Goal: Task Accomplishment & Management: Use online tool/utility

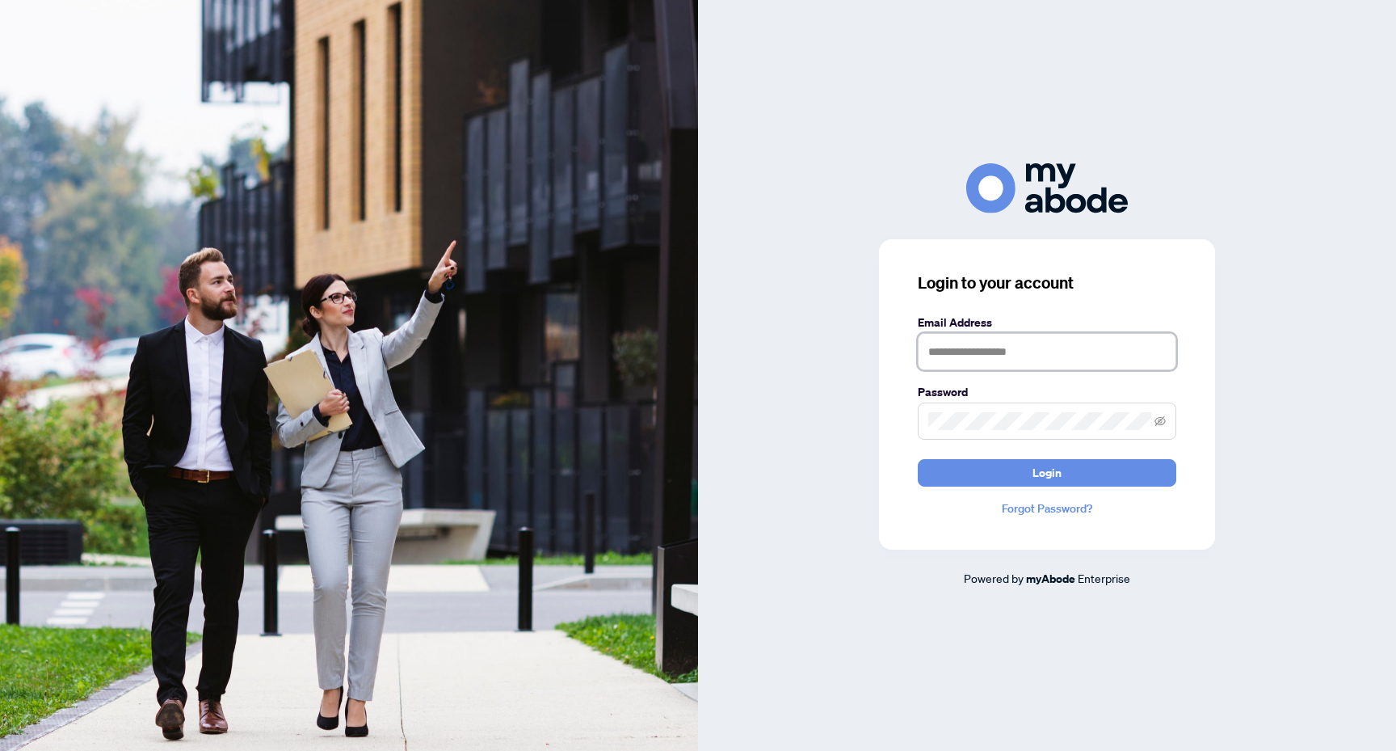
click at [999, 351] on input "text" at bounding box center [1047, 351] width 259 height 37
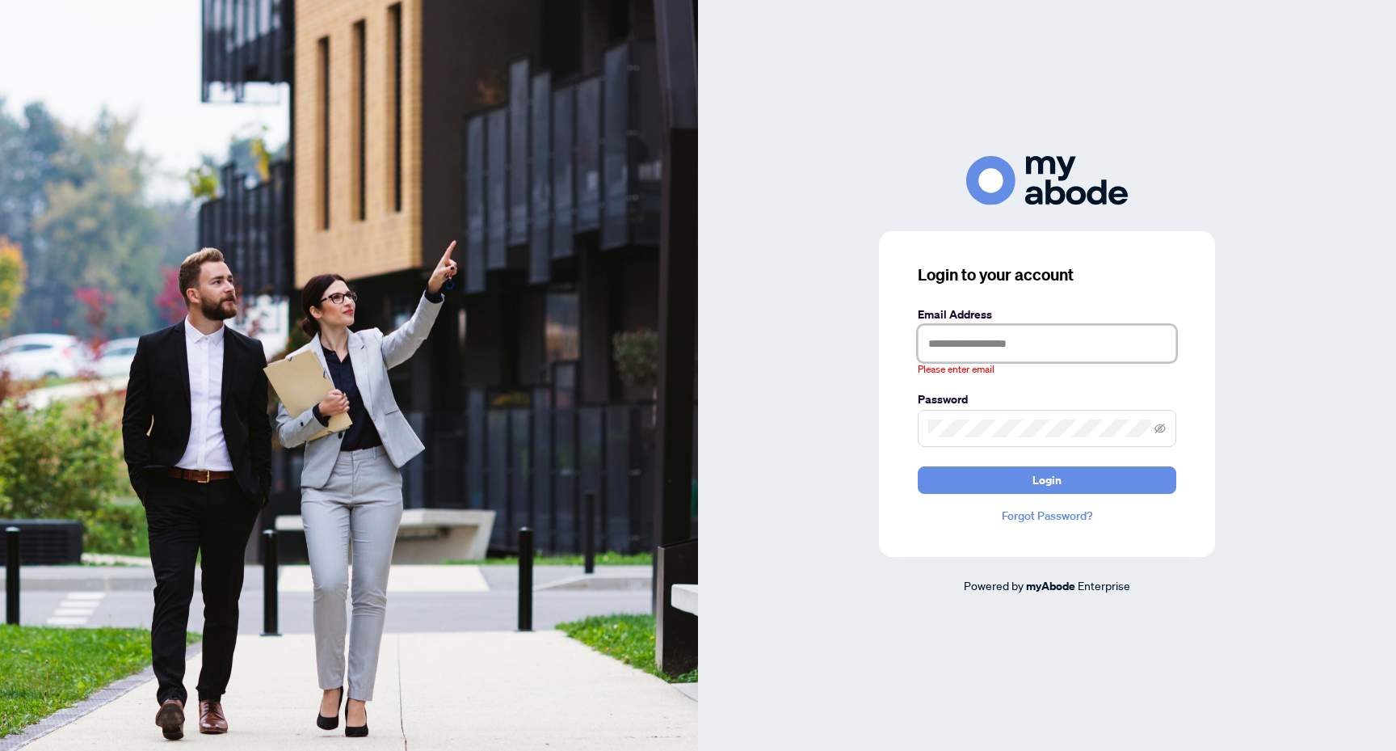
type input "**********"
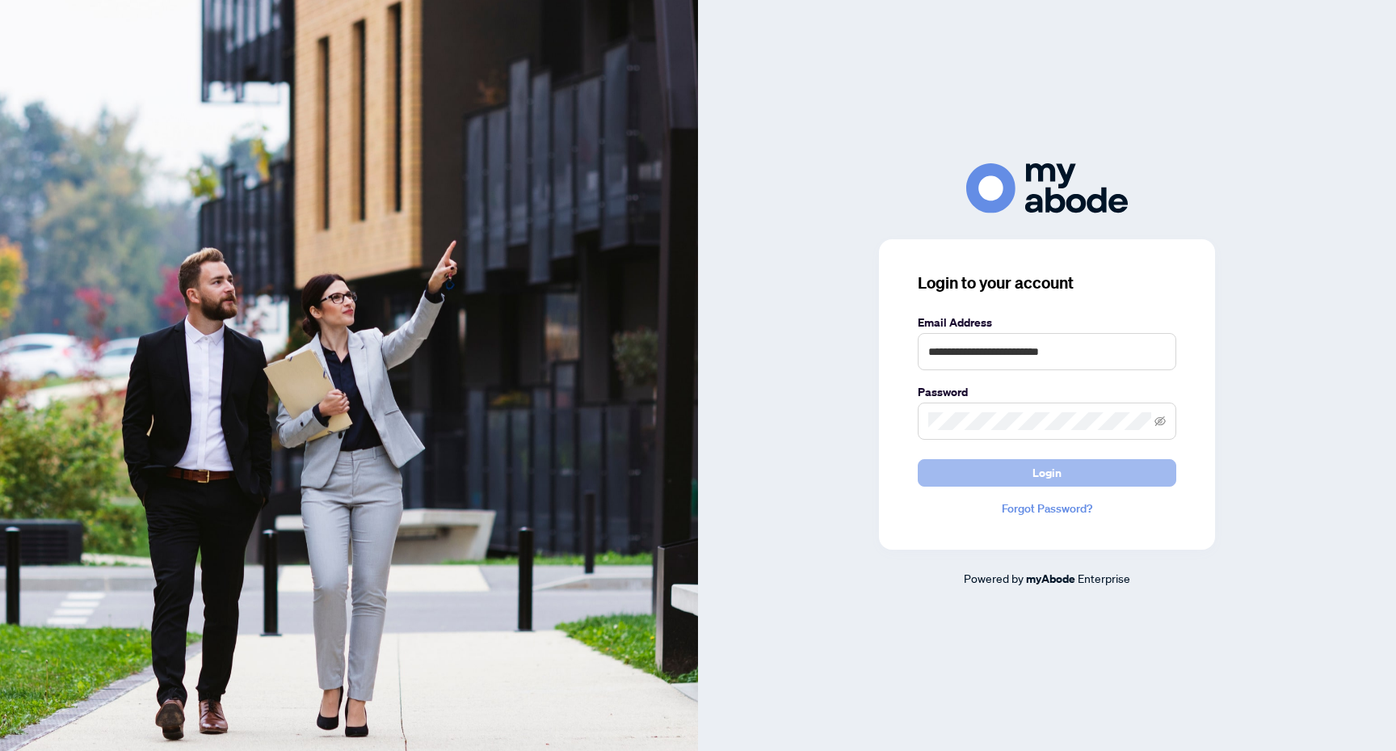
click at [1041, 460] on span "Login" at bounding box center [1047, 473] width 29 height 26
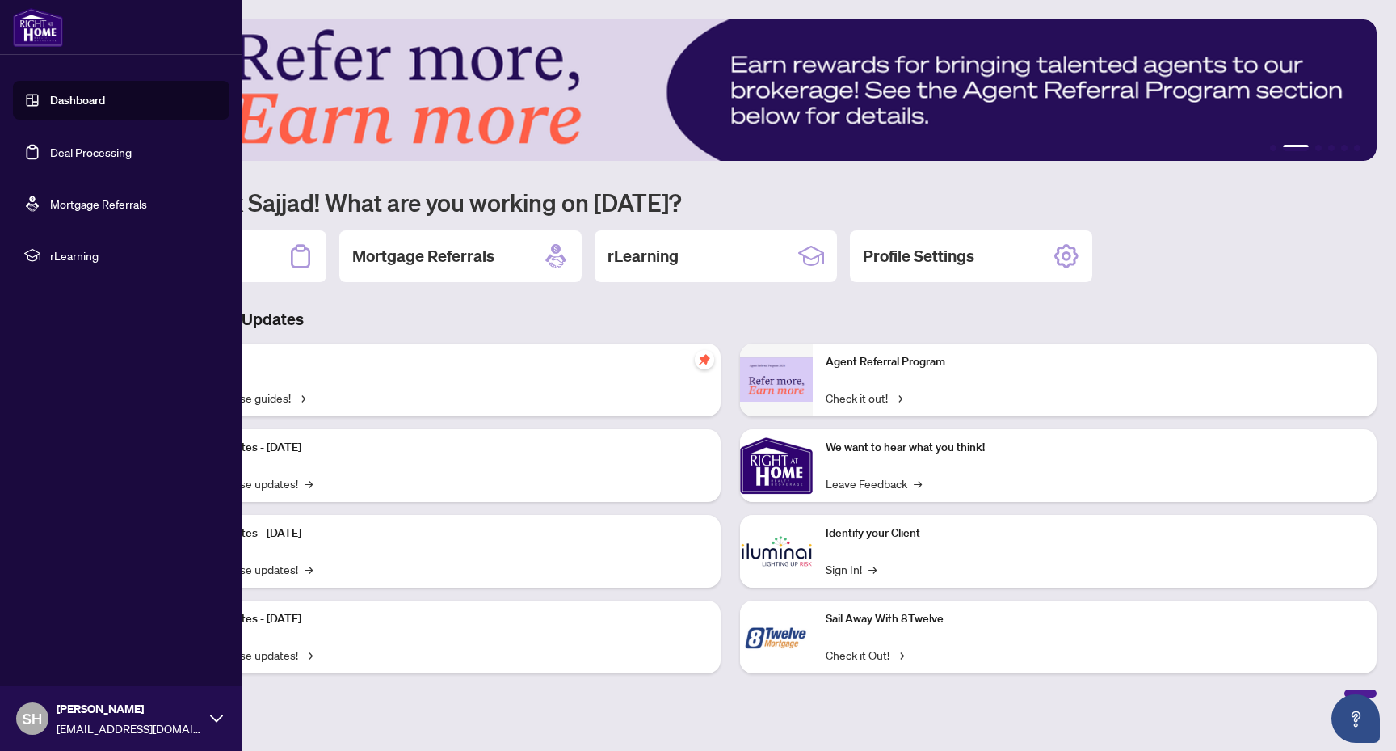
click at [95, 157] on link "Deal Processing" at bounding box center [91, 152] width 82 height 15
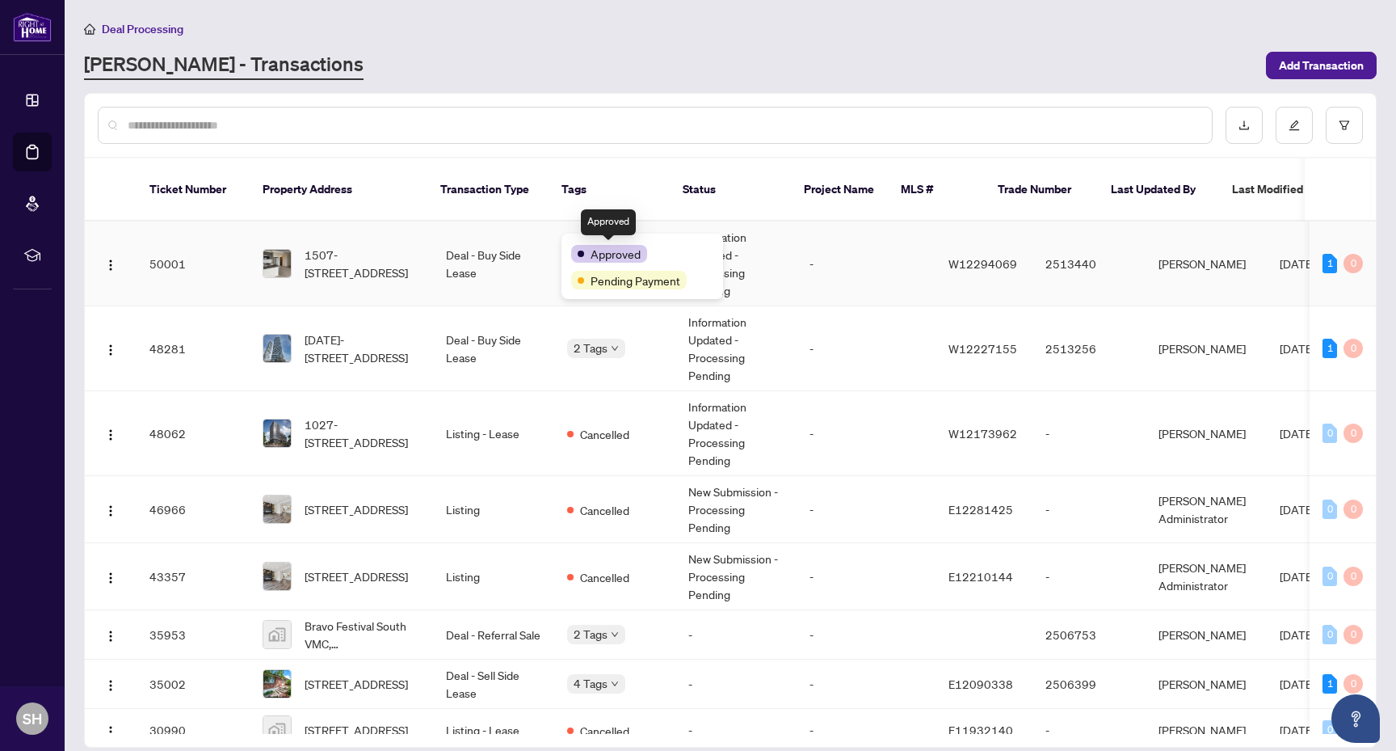
click at [638, 252] on span "Approved" at bounding box center [616, 254] width 50 height 18
click at [504, 324] on td "Deal - Buy Side Lease" at bounding box center [493, 348] width 121 height 85
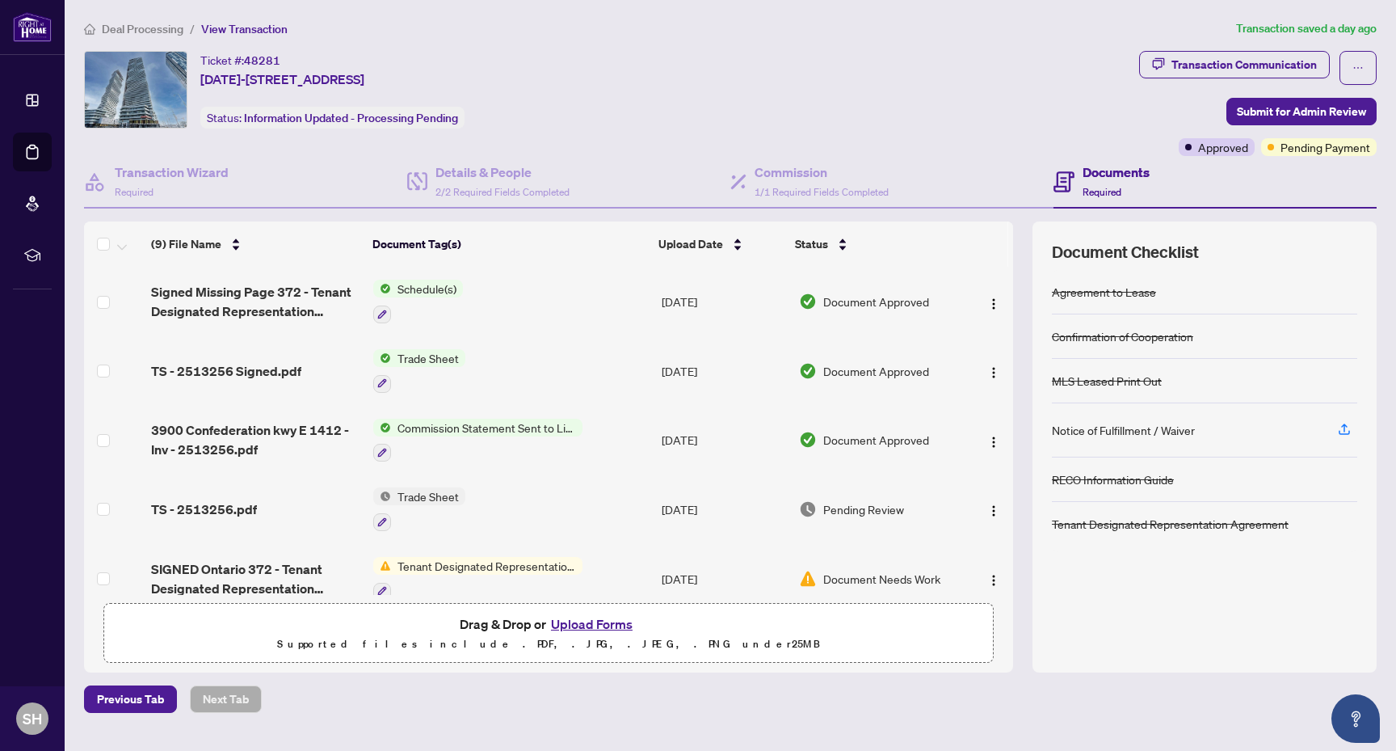
click at [1188, 79] on span "Transaction Communication" at bounding box center [1234, 68] width 191 height 34
click at [1205, 66] on div "Transaction Communication" at bounding box center [1244, 65] width 145 height 26
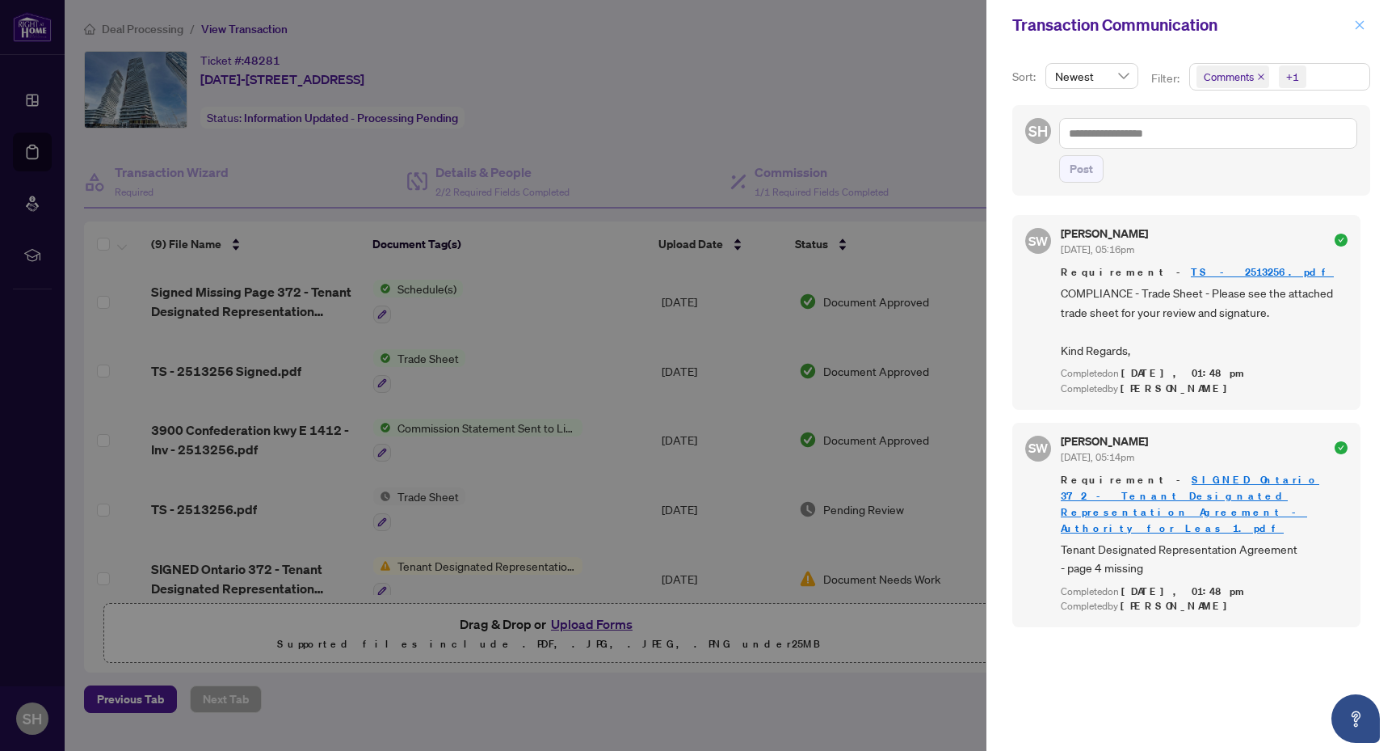
click at [1361, 20] on icon "close" at bounding box center [1359, 24] width 11 height 11
